Goal: Find specific page/section: Find specific page/section

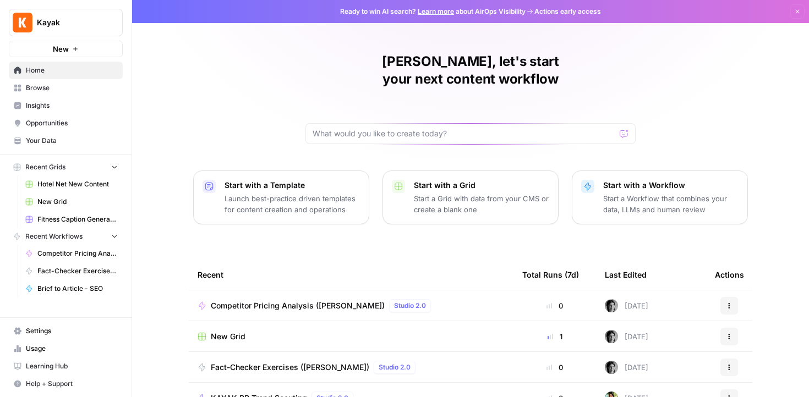
click at [58, 90] on span "Browse" at bounding box center [72, 88] width 92 height 10
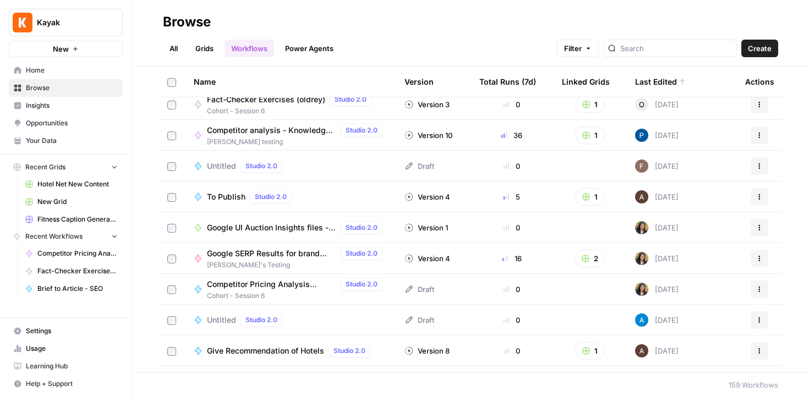
scroll to position [279, 0]
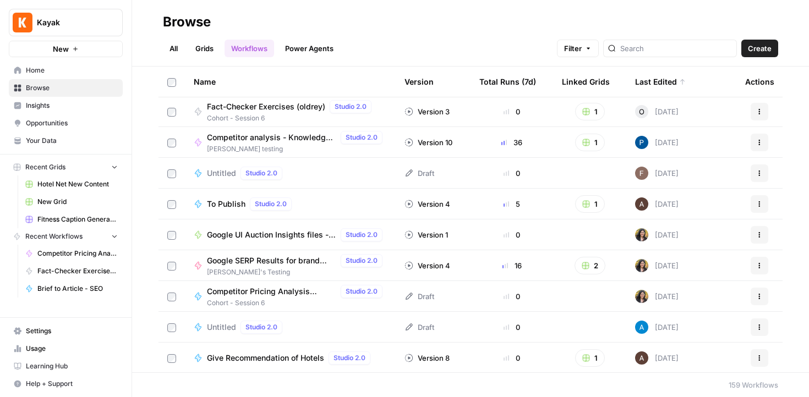
click at [306, 260] on span "Google SERP Results for brand terms - KAYAK" at bounding box center [271, 260] width 129 height 11
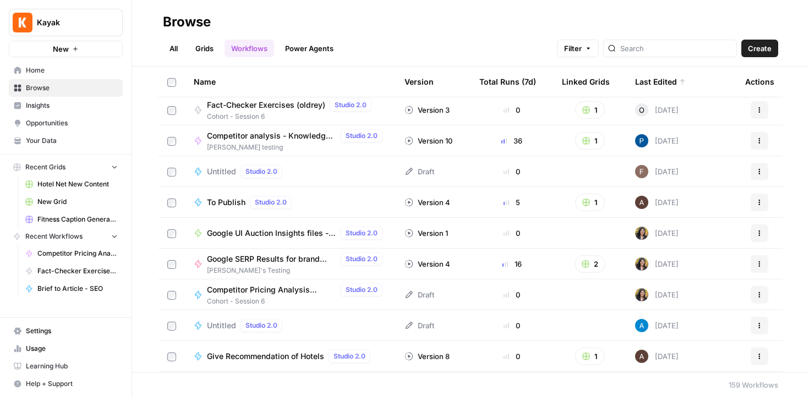
scroll to position [282, 0]
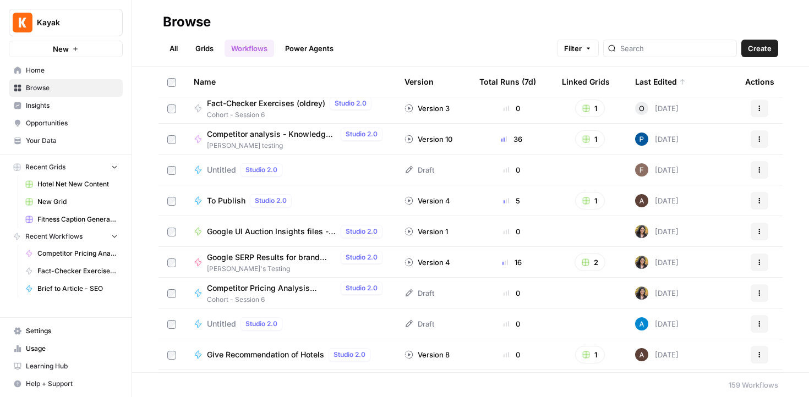
click at [315, 232] on span "Google UI Auction Insights files - download (Oliana)" at bounding box center [271, 231] width 129 height 11
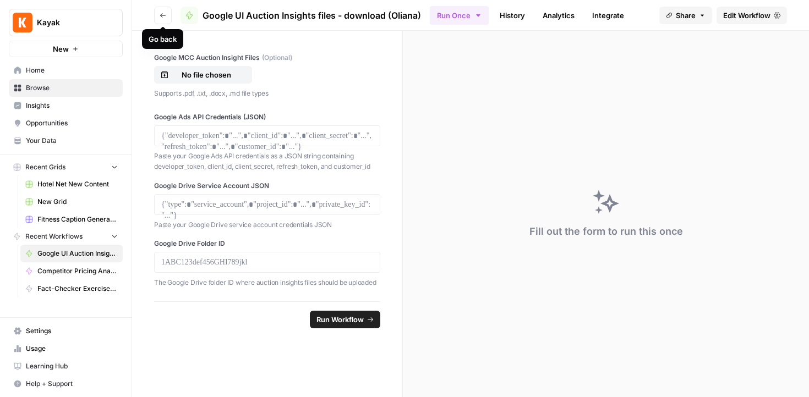
click at [161, 19] on button "Go back" at bounding box center [163, 16] width 18 height 18
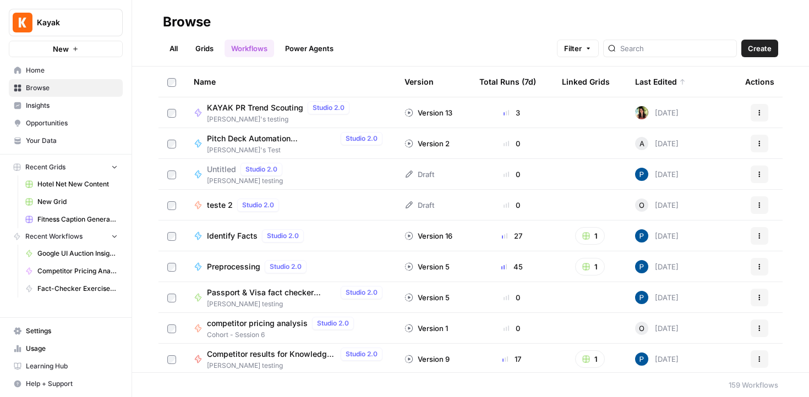
click at [324, 14] on div "Browse" at bounding box center [470, 22] width 615 height 18
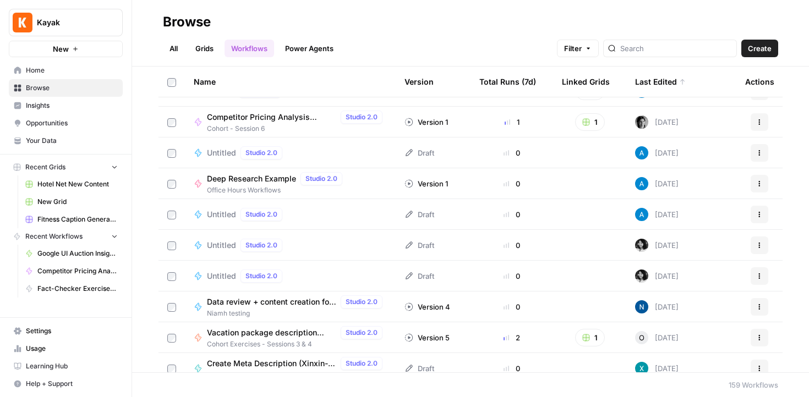
scroll to position [649, 0]
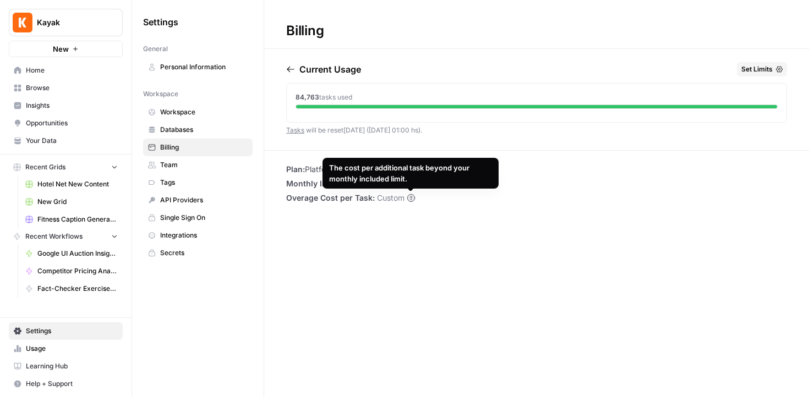
click at [406, 227] on div "Billing Current Usage Set Limits 84,763 tasks used Tasks will be reset in 21 da…" at bounding box center [536, 198] width 545 height 397
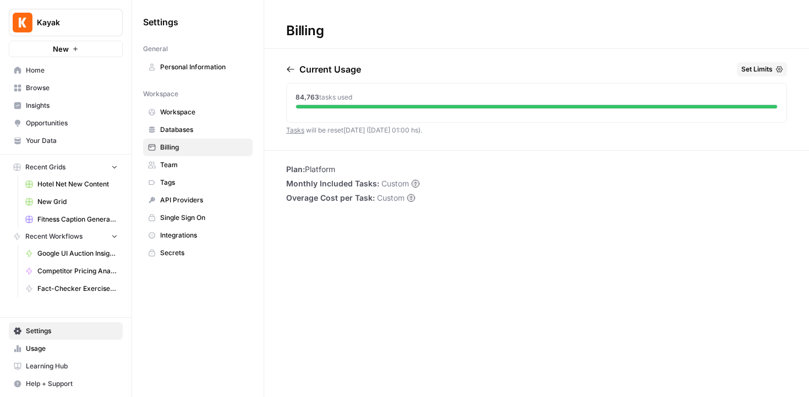
click at [188, 114] on span "Workspace" at bounding box center [204, 112] width 88 height 10
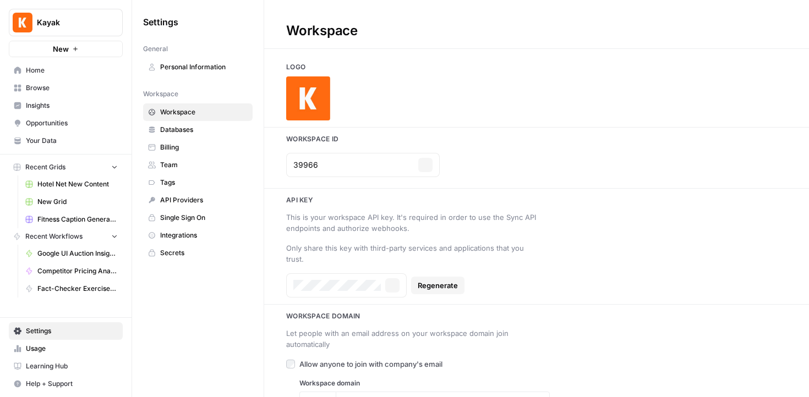
type input "https://www.kayak.com/"
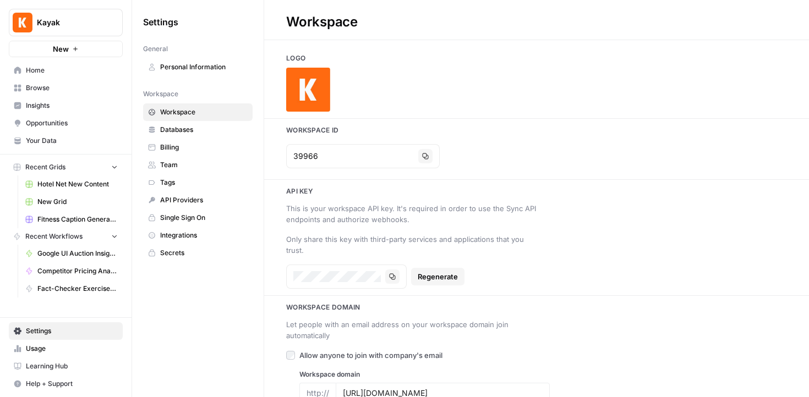
scroll to position [21, 0]
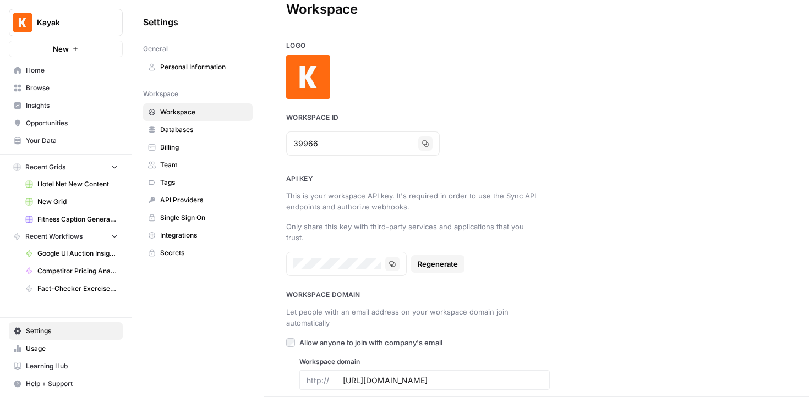
click at [177, 158] on link "Team" at bounding box center [198, 165] width 110 height 18
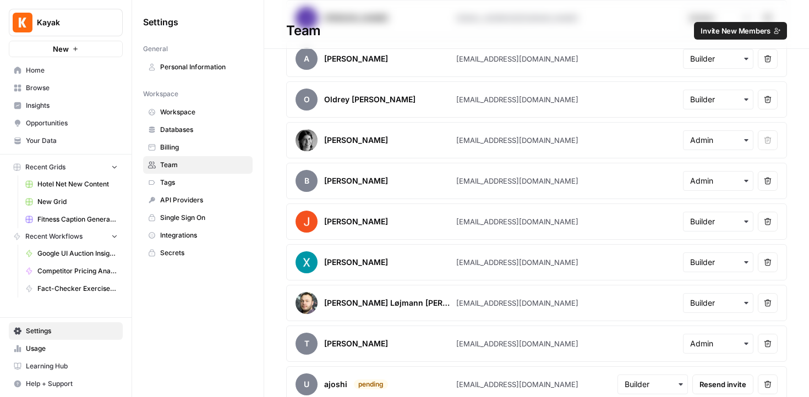
scroll to position [1213, 0]
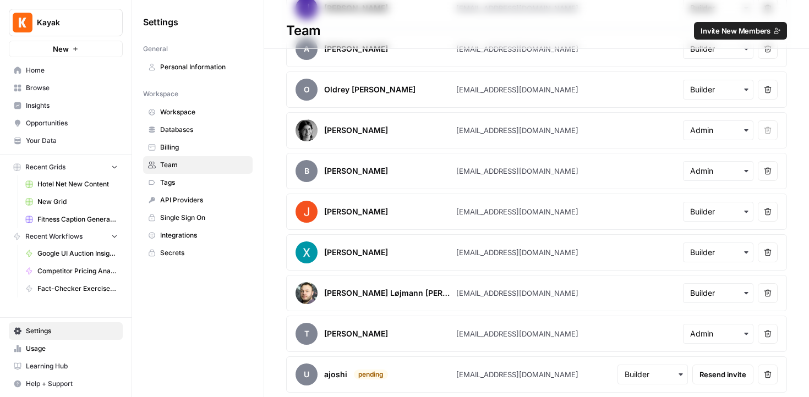
click at [200, 184] on span "Tags" at bounding box center [204, 183] width 88 height 10
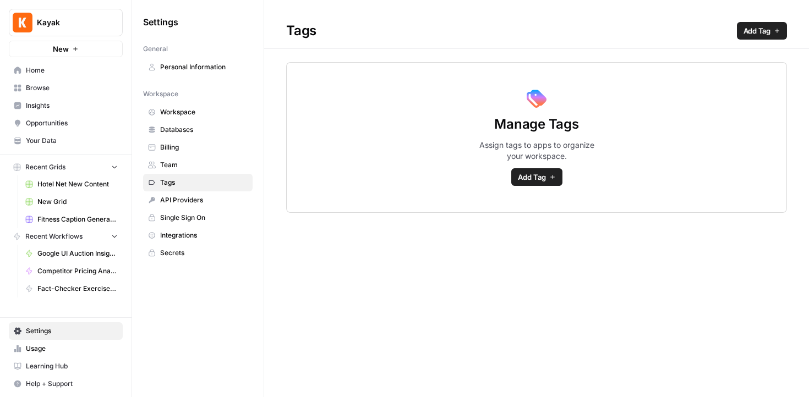
click at [198, 127] on span "Databases" at bounding box center [204, 130] width 88 height 10
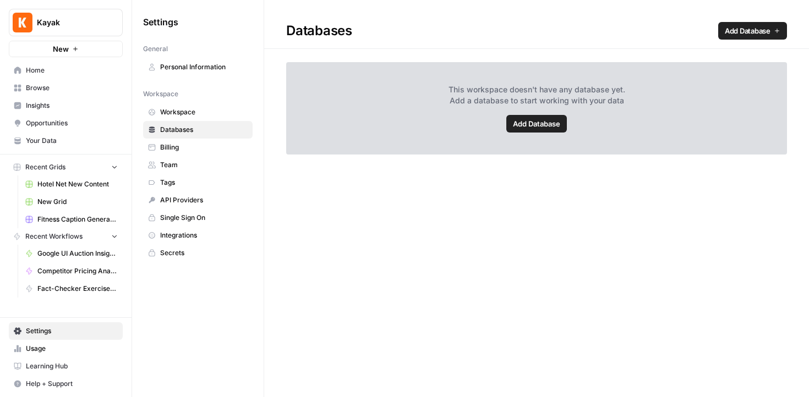
click at [199, 114] on span "Workspace" at bounding box center [204, 112] width 88 height 10
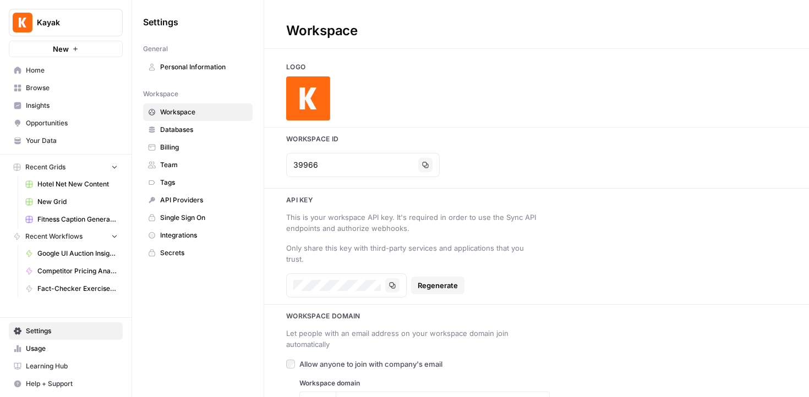
click at [197, 66] on span "Personal Information" at bounding box center [204, 67] width 88 height 10
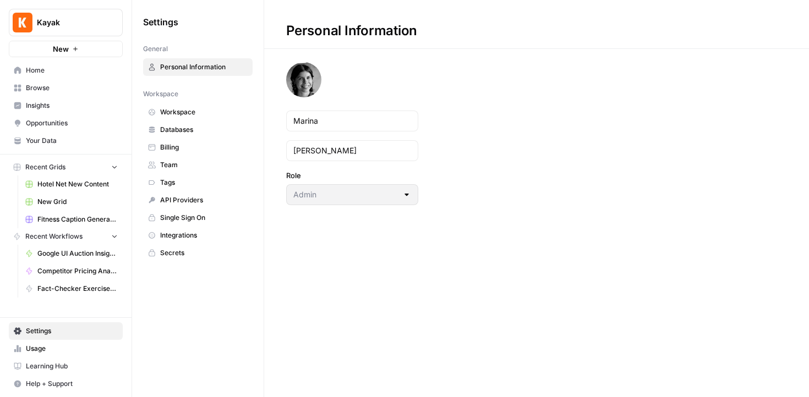
click at [174, 254] on span "Secrets" at bounding box center [204, 253] width 88 height 10
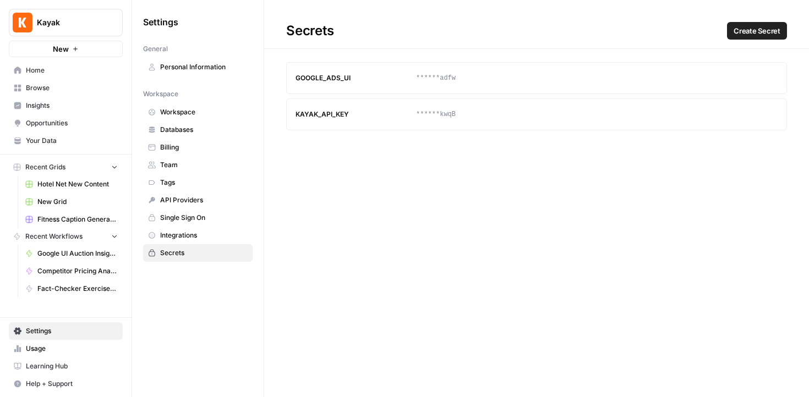
click at [267, 147] on div "Secrets Create Secret GOOGLE_ADS_UI ******adfw Update Delete KAYAK_API_KEY ****…" at bounding box center [536, 198] width 545 height 397
click at [52, 74] on span "Home" at bounding box center [72, 71] width 92 height 10
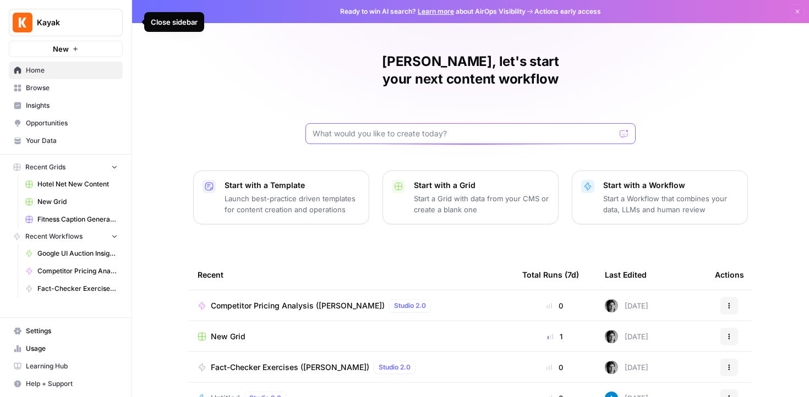
click at [333, 128] on input "text" at bounding box center [464, 133] width 303 height 11
click at [51, 88] on span "Browse" at bounding box center [72, 88] width 92 height 10
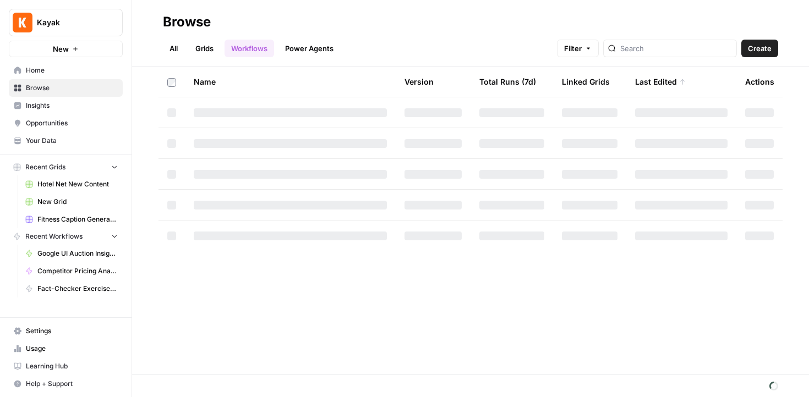
click at [173, 41] on link "All" at bounding box center [173, 49] width 21 height 18
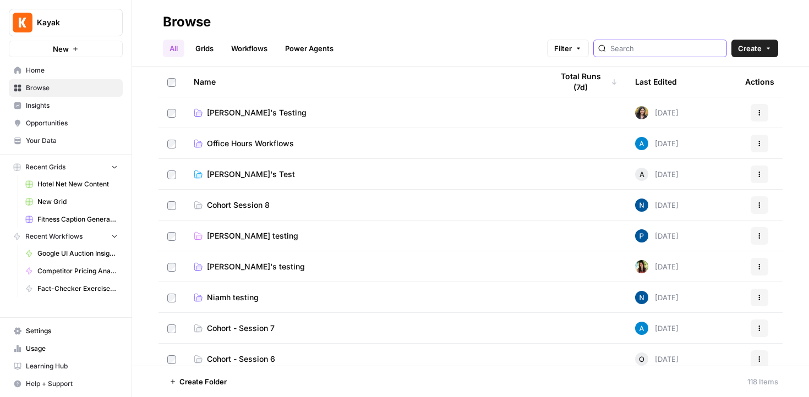
click at [649, 51] on input "search" at bounding box center [666, 48] width 112 height 11
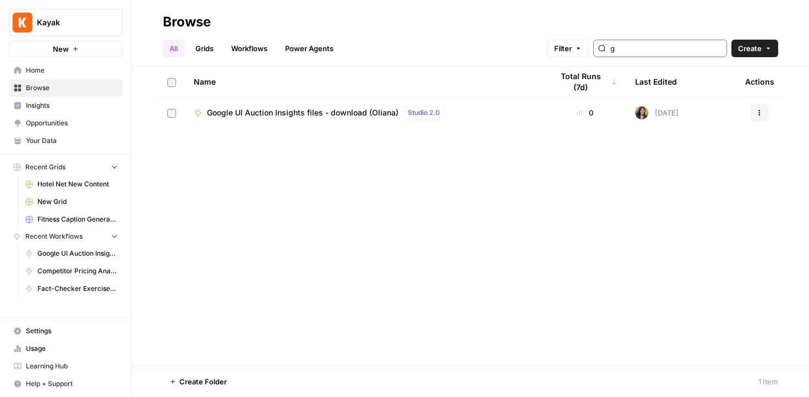
type input "g"
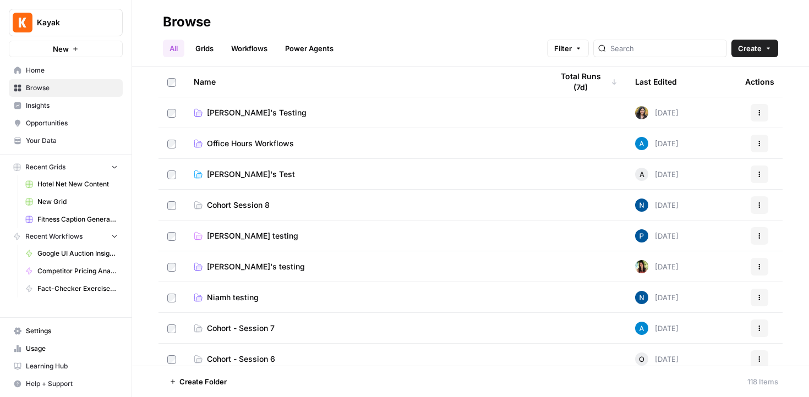
click at [39, 67] on span "Home" at bounding box center [72, 71] width 92 height 10
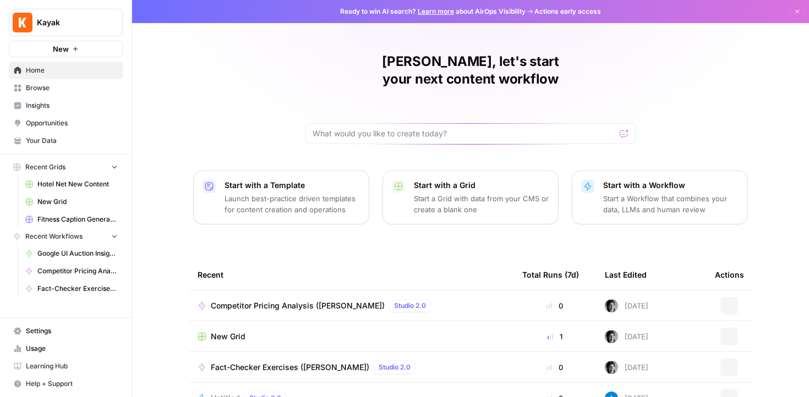
click at [44, 86] on span "Browse" at bounding box center [72, 88] width 92 height 10
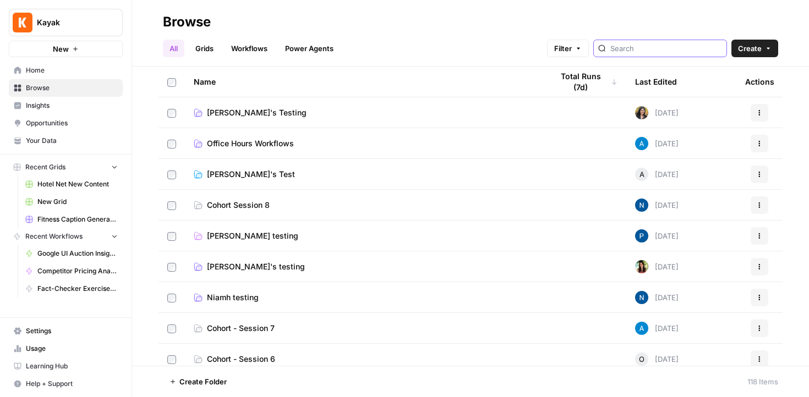
click at [667, 46] on input "search" at bounding box center [666, 48] width 112 height 11
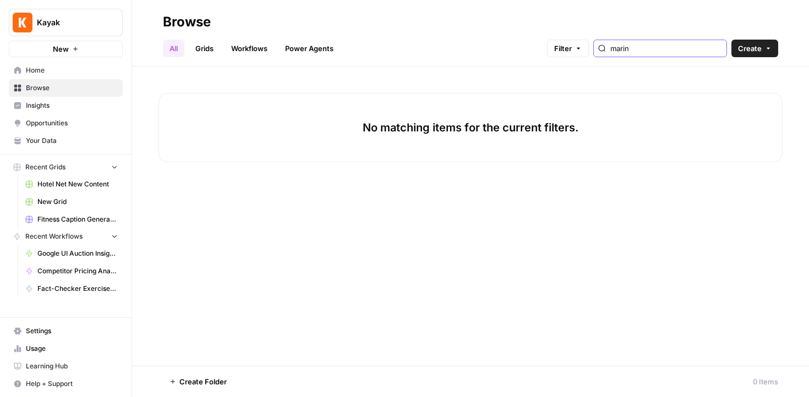
click at [664, 51] on input "marin" at bounding box center [666, 48] width 112 height 11
type input "marin"
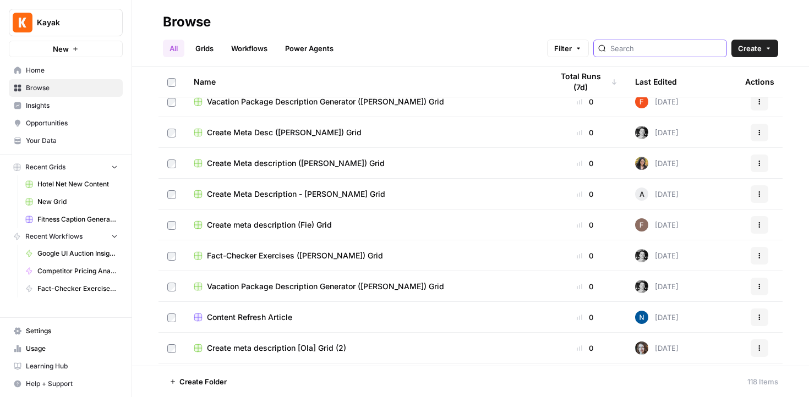
scroll to position [968, 0]
